Goal: Find specific fact: Find specific fact

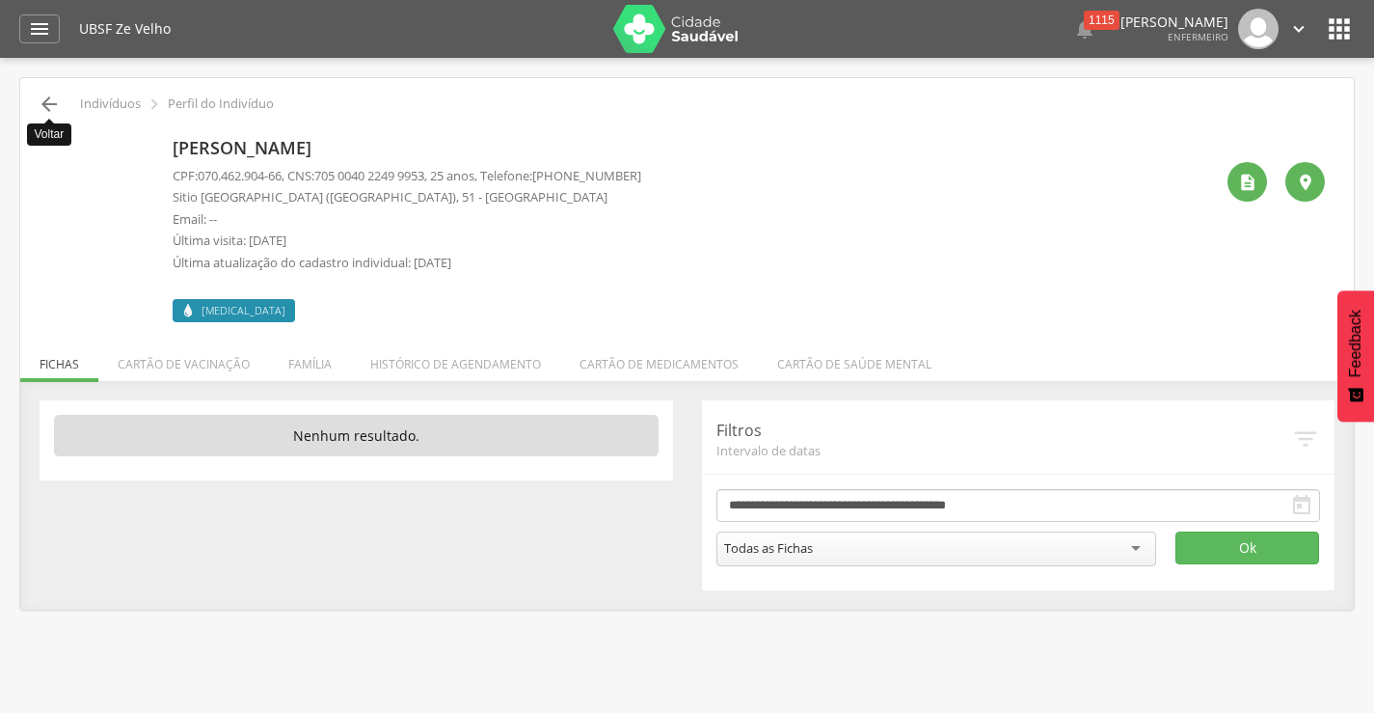
click at [45, 99] on icon "" at bounding box center [49, 104] width 23 height 23
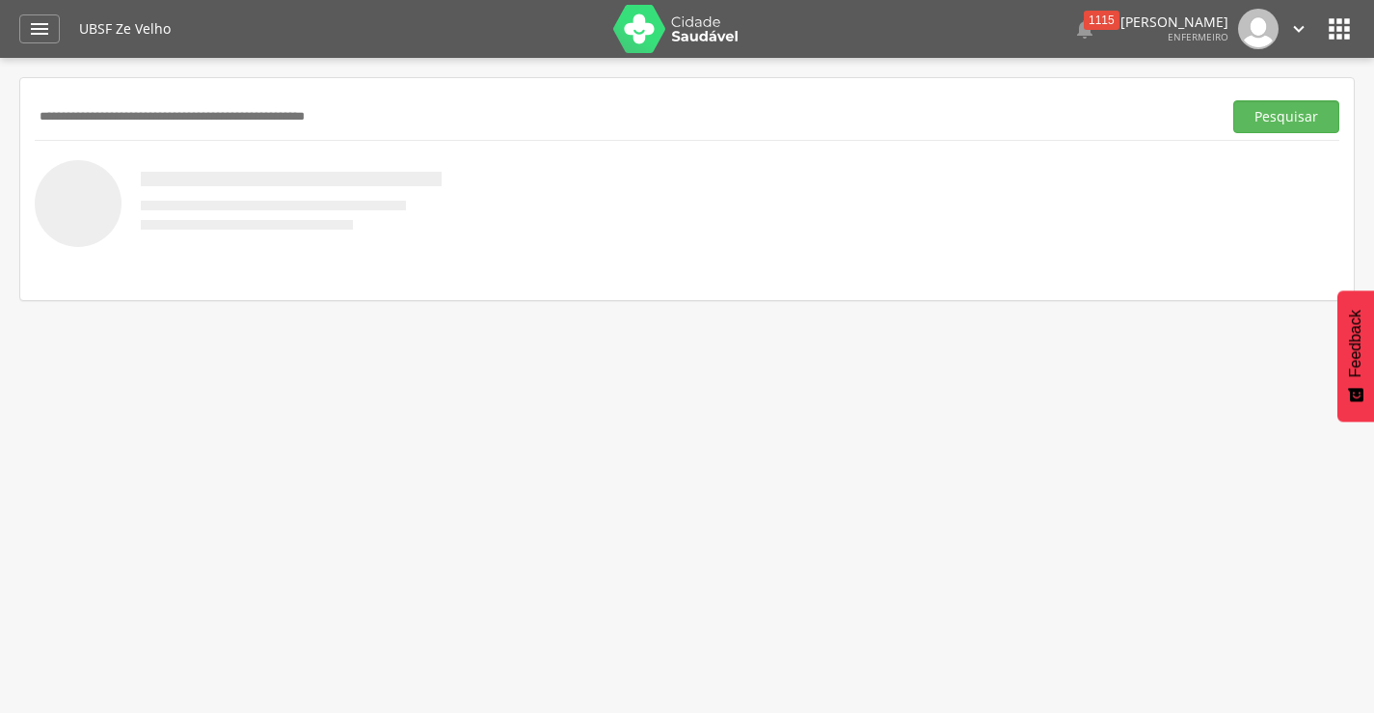
click at [195, 111] on input "text" at bounding box center [624, 116] width 1179 height 33
click at [1234, 100] on button "Pesquisar" at bounding box center [1287, 116] width 106 height 33
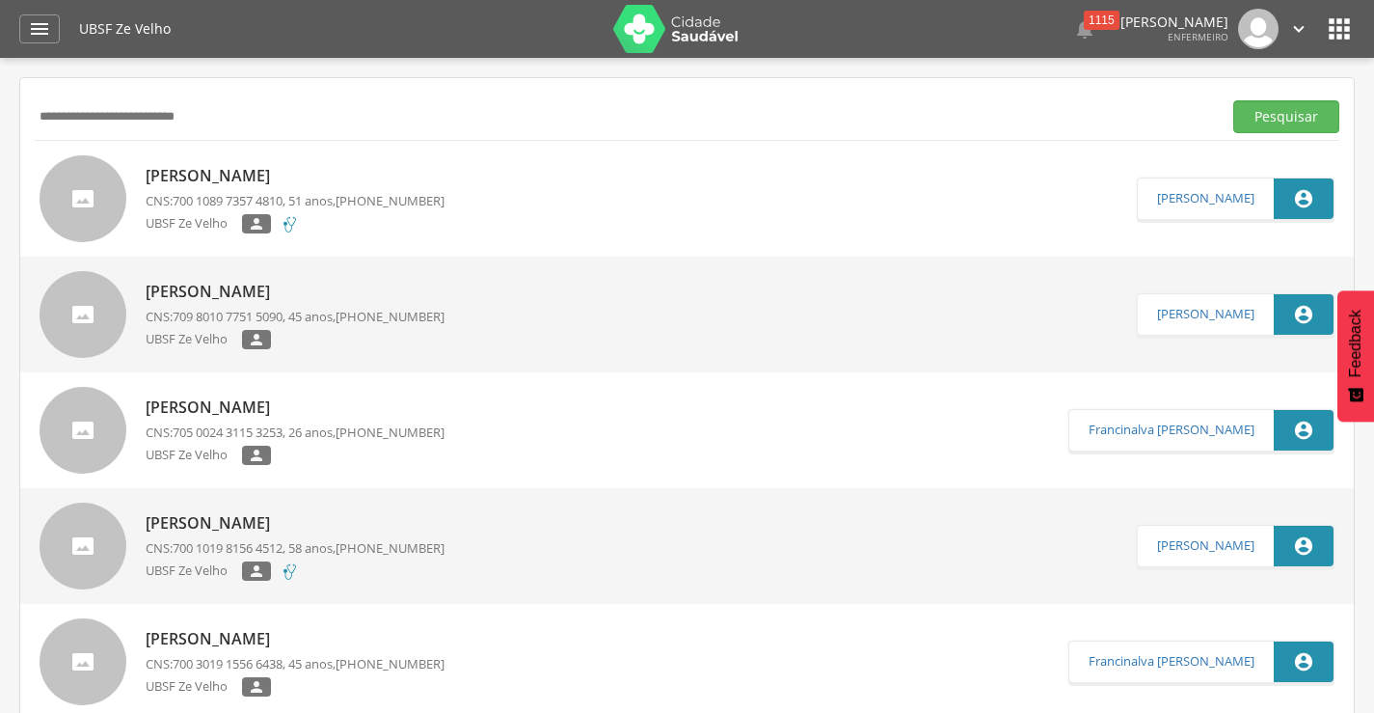
click at [342, 169] on p "[PERSON_NAME]" at bounding box center [295, 176] width 299 height 22
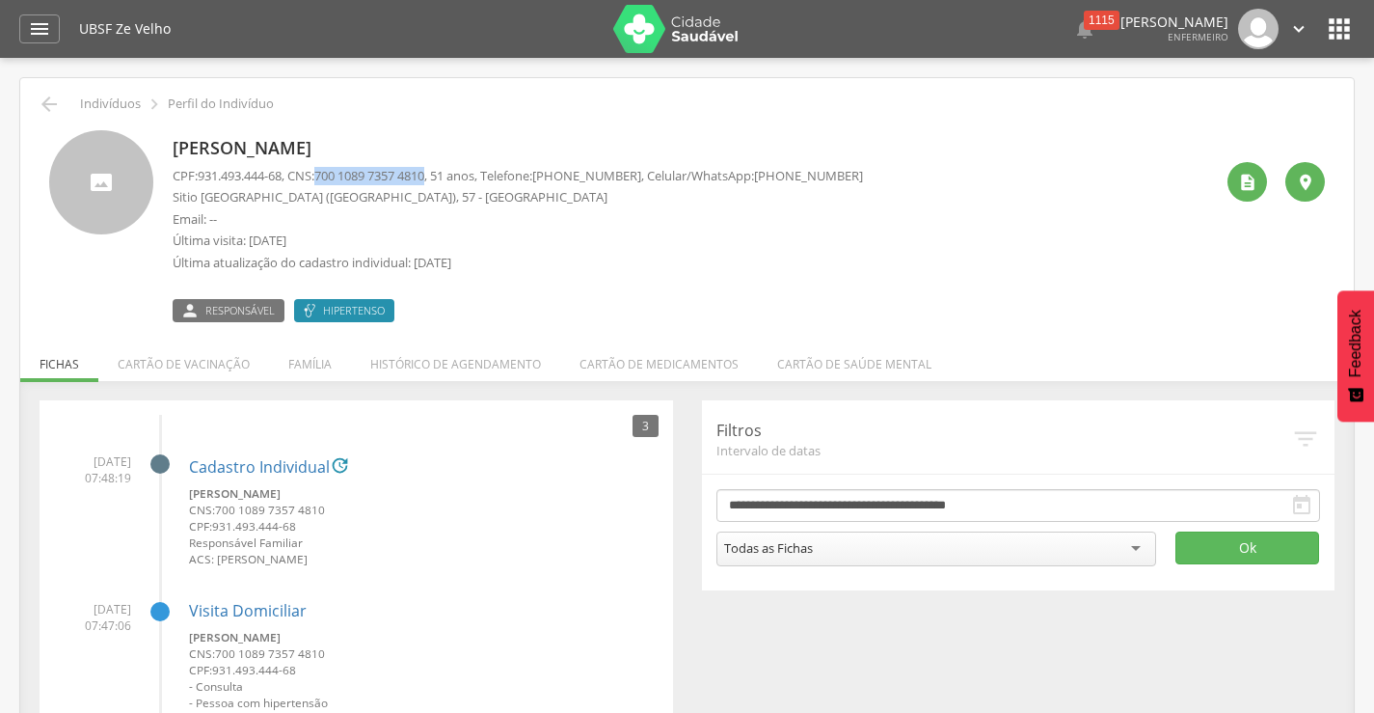
drag, startPoint x: 329, startPoint y: 176, endPoint x: 443, endPoint y: 180, distance: 113.9
click at [424, 180] on span "700 1089 7357 4810" at bounding box center [369, 175] width 110 height 17
click at [46, 107] on icon "" at bounding box center [49, 104] width 23 height 23
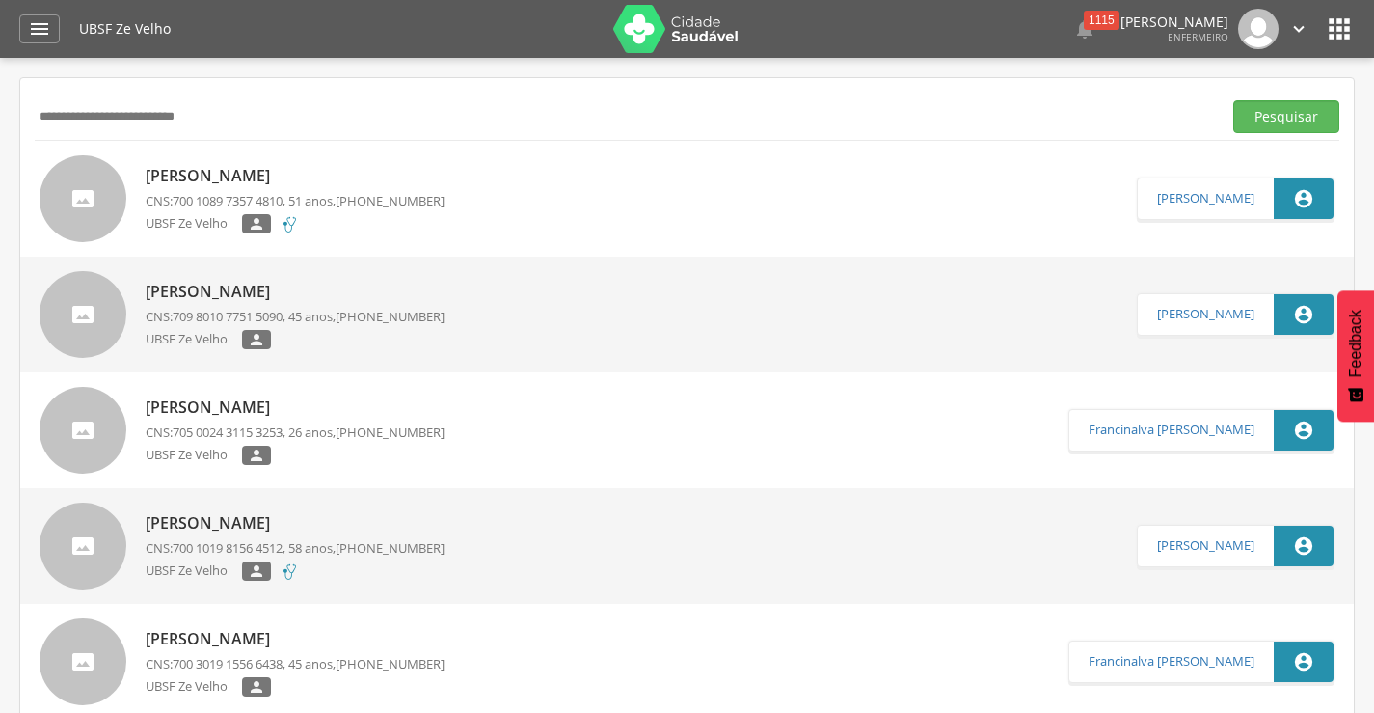
drag, startPoint x: 239, startPoint y: 125, endPoint x: 32, endPoint y: 128, distance: 207.4
click at [1234, 100] on button "Pesquisar" at bounding box center [1287, 116] width 106 height 33
click at [228, 180] on p "[PERSON_NAME]" at bounding box center [289, 175] width 286 height 22
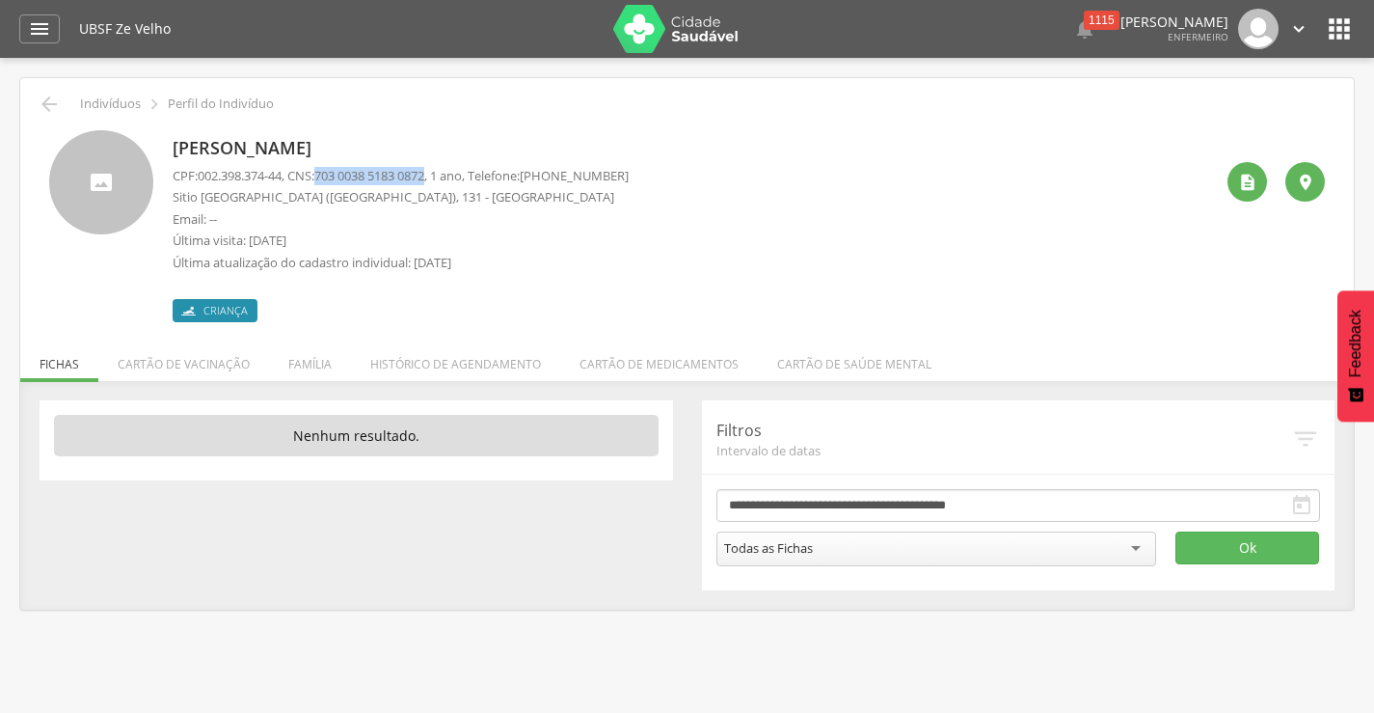
drag, startPoint x: 328, startPoint y: 175, endPoint x: 443, endPoint y: 173, distance: 114.8
click at [424, 173] on span "703 0038 5183 0872" at bounding box center [369, 175] width 110 height 17
click at [55, 100] on icon "" at bounding box center [49, 104] width 23 height 23
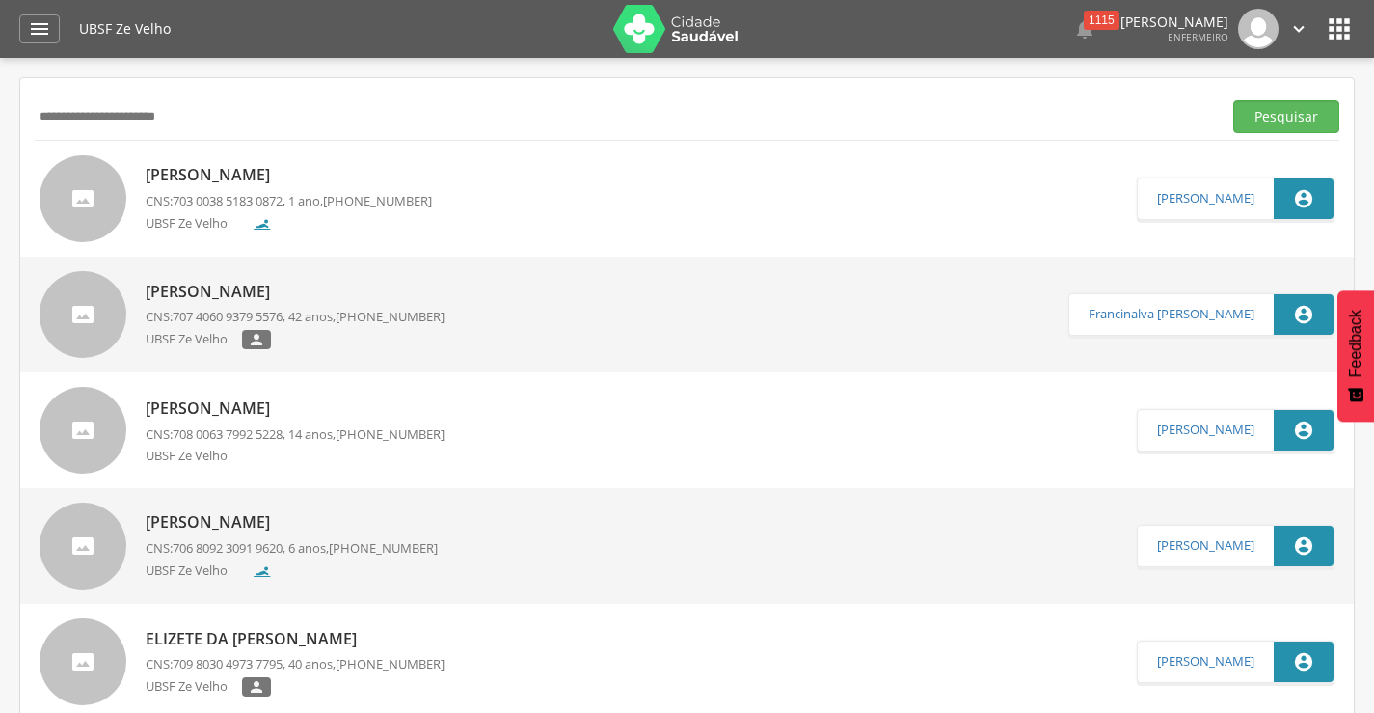
drag, startPoint x: 211, startPoint y: 120, endPoint x: 30, endPoint y: 122, distance: 181.3
type input "**********"
click at [1234, 100] on button "Pesquisar" at bounding box center [1287, 116] width 106 height 33
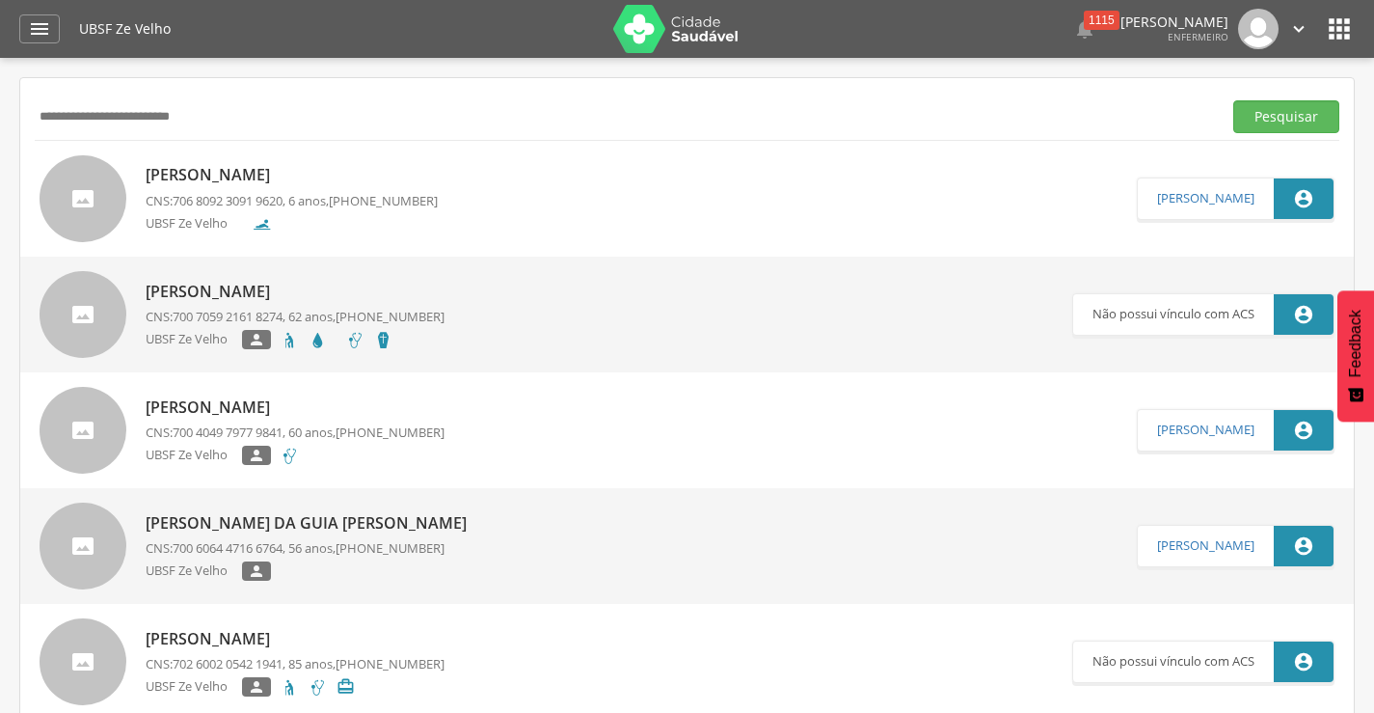
click at [334, 182] on p "[PERSON_NAME]" at bounding box center [292, 175] width 292 height 22
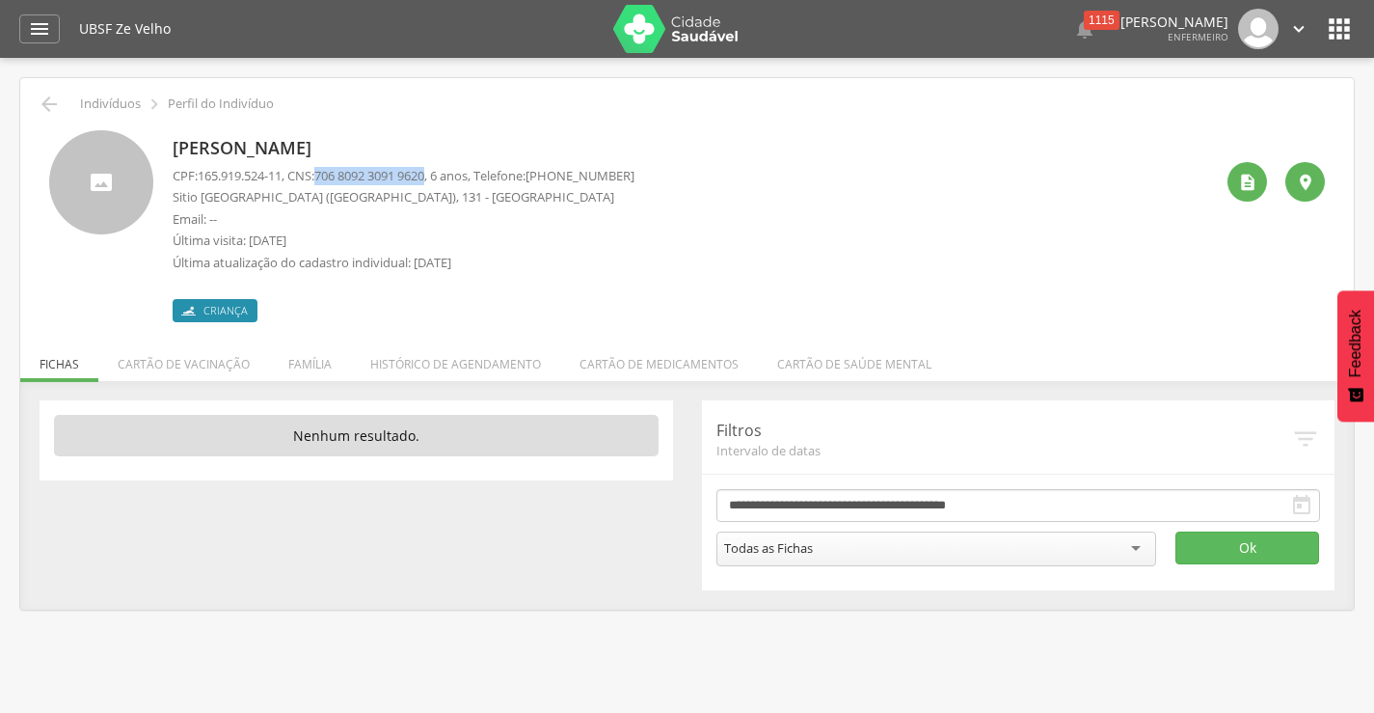
drag, startPoint x: 331, startPoint y: 174, endPoint x: 442, endPoint y: 176, distance: 110.9
click at [424, 176] on span "706 8092 3091 9620" at bounding box center [369, 175] width 110 height 17
click at [905, 235] on div "[PERSON_NAME] CPF: 165.919.524-11 , CNS: [PHONE_NUMBER] , 6 anos, Telefone: [PH…" at bounding box center [693, 226] width 1041 height 192
